Goal: Navigation & Orientation: Go to known website

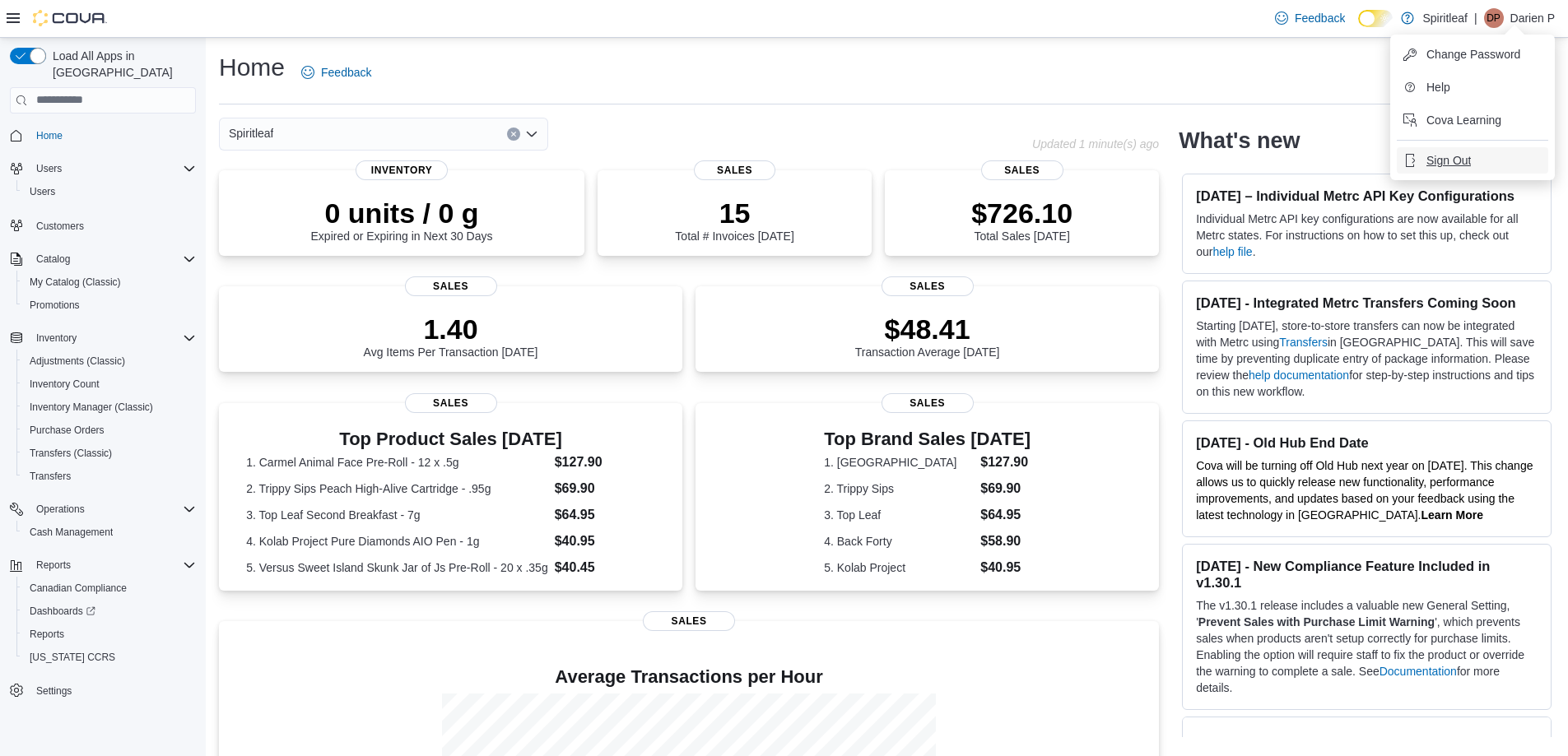
click at [1421, 150] on button "Sign Out" at bounding box center [1472, 160] width 152 height 27
